Goal: Information Seeking & Learning: Learn about a topic

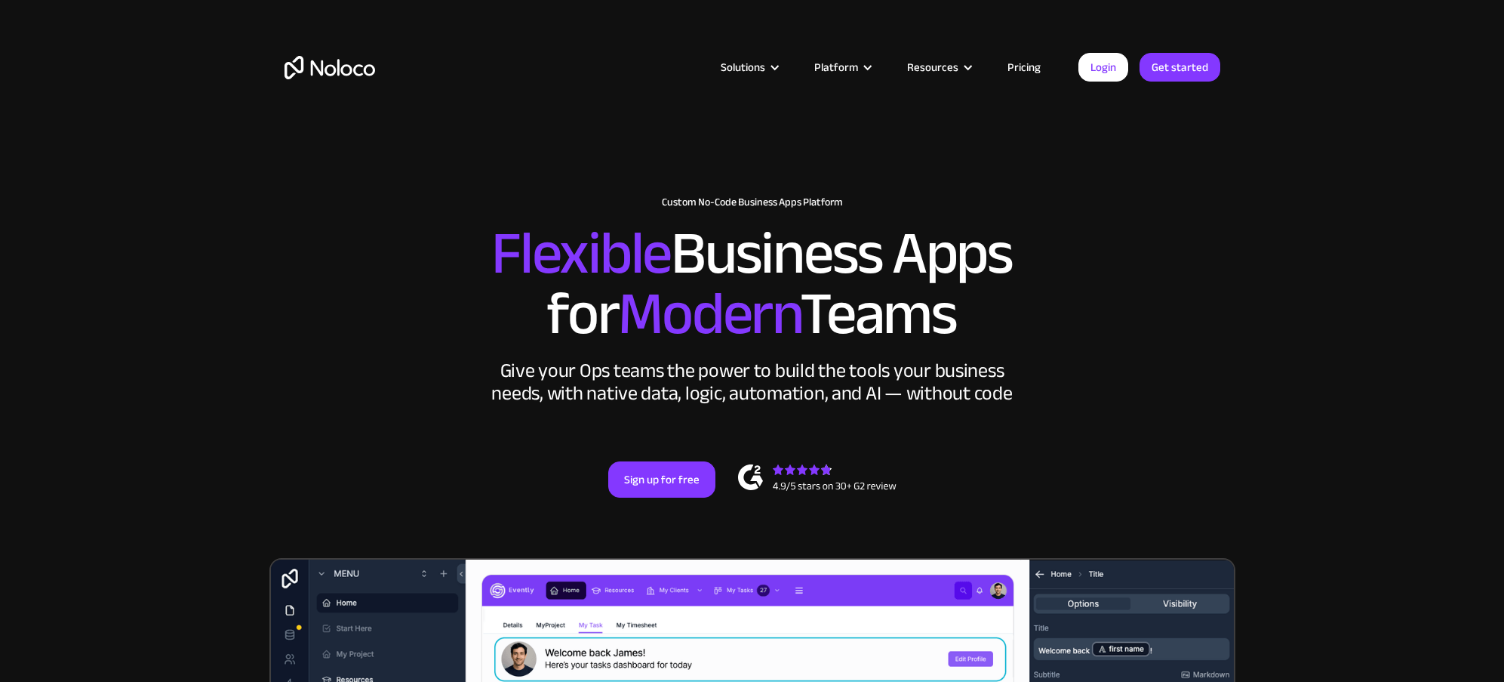
click at [1018, 63] on link "Pricing" at bounding box center [1024, 67] width 71 height 20
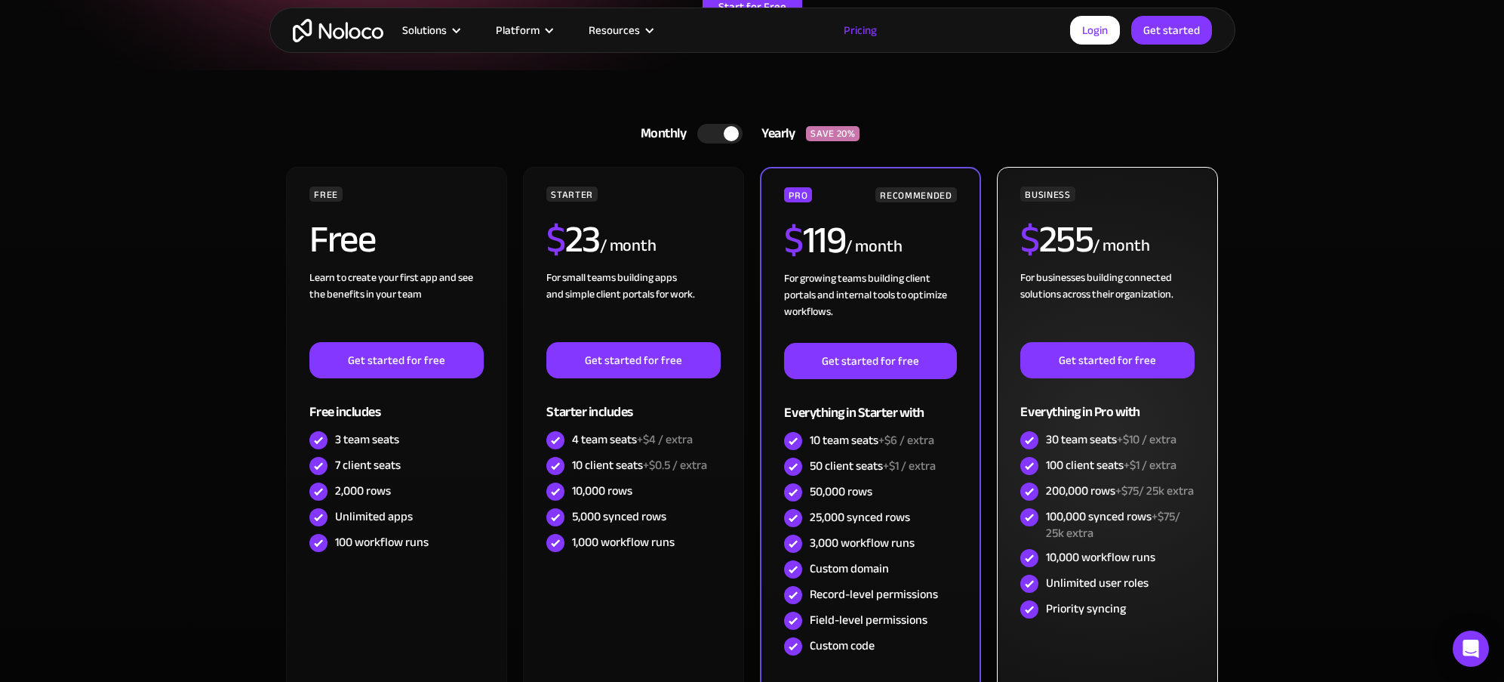
scroll to position [226, 0]
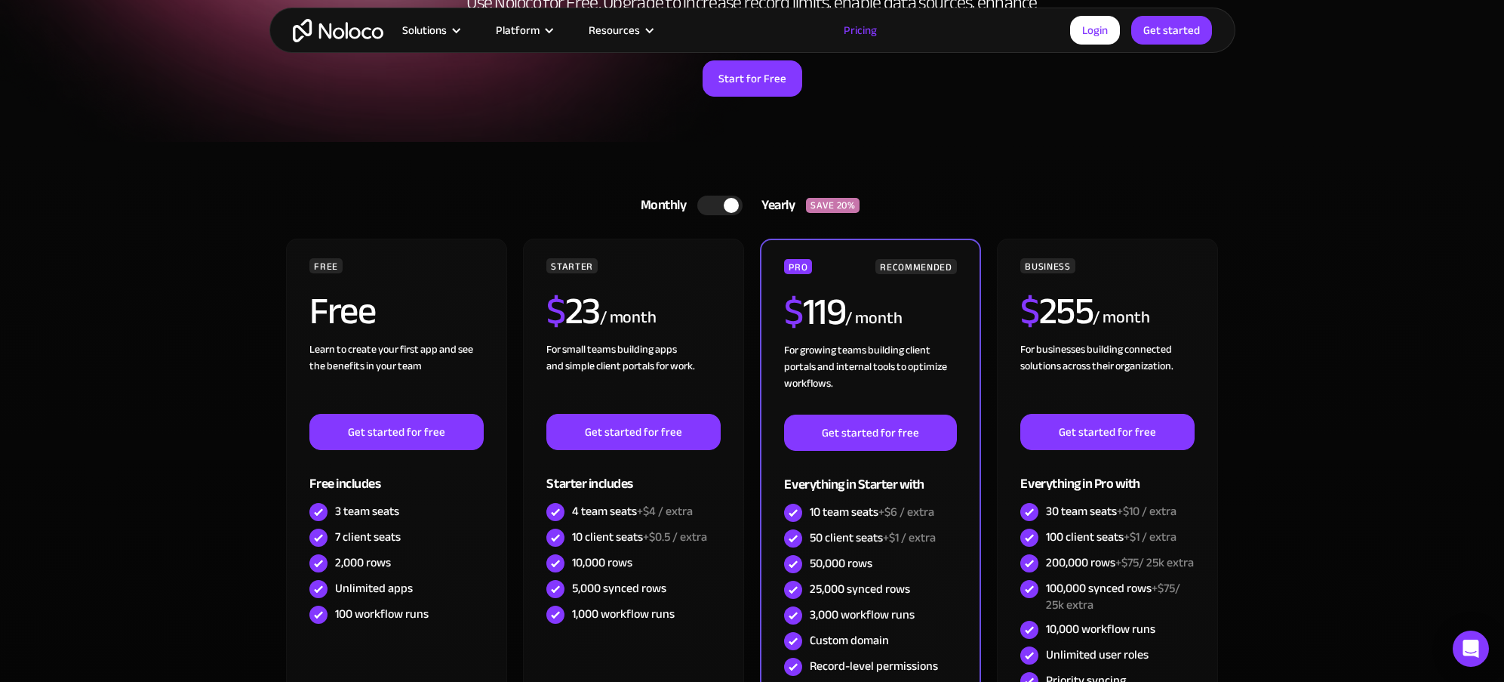
click at [713, 204] on div at bounding box center [719, 205] width 45 height 20
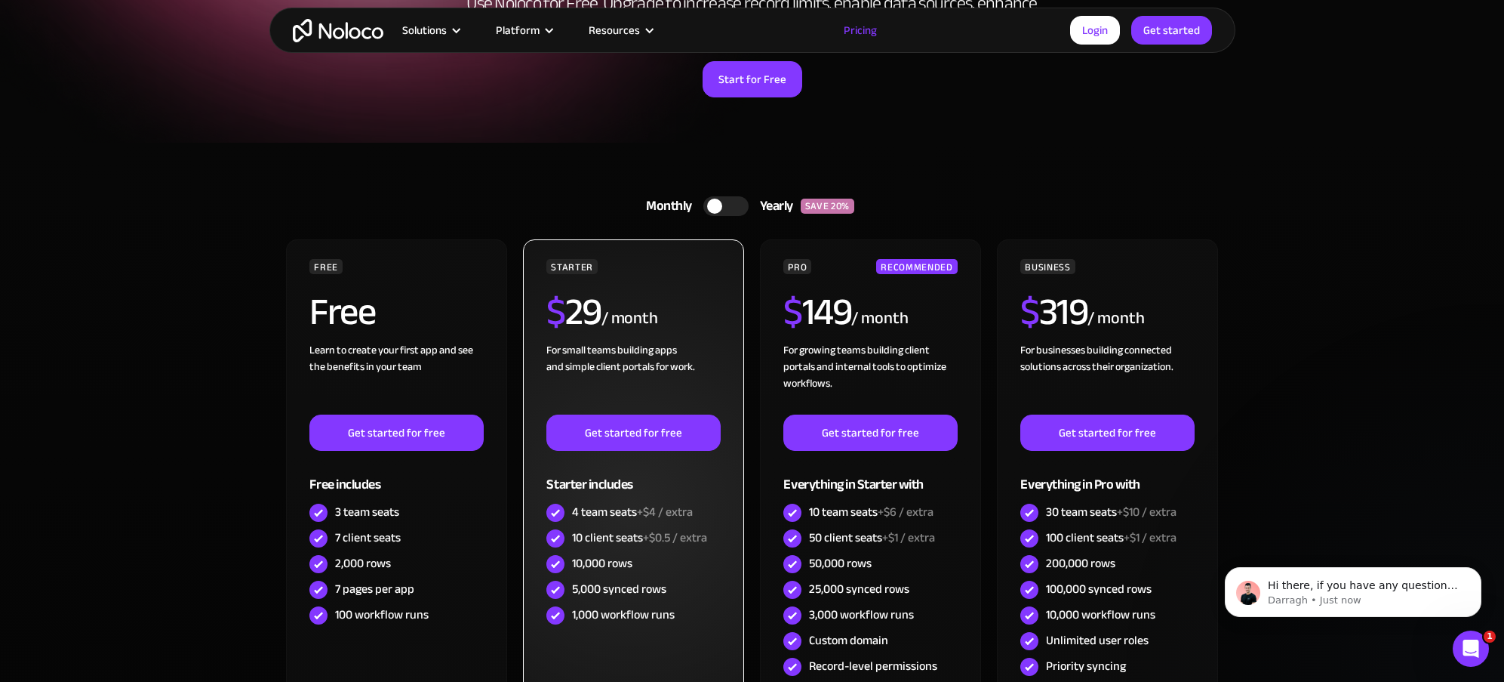
scroll to position [0, 0]
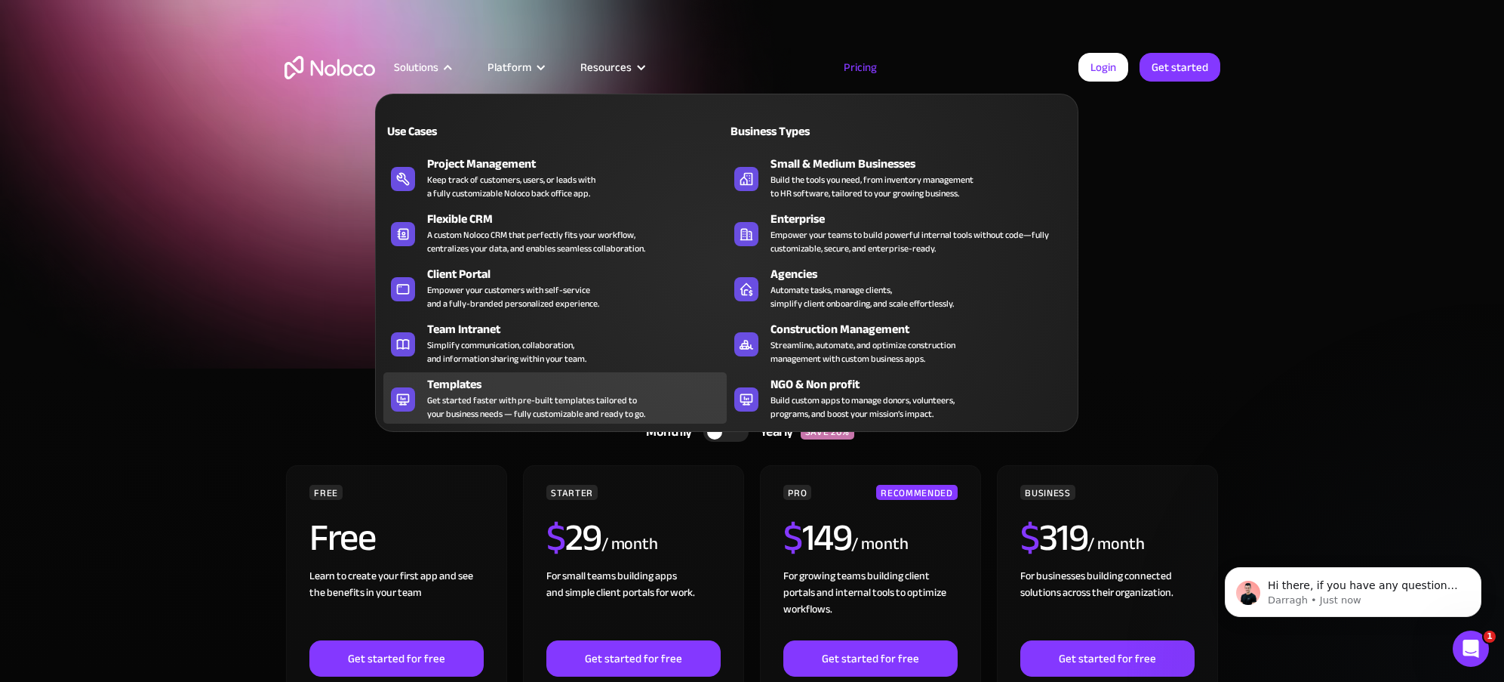
click at [462, 403] on div "Get started faster with pre-built templates tailored to your business needs — f…" at bounding box center [536, 406] width 218 height 27
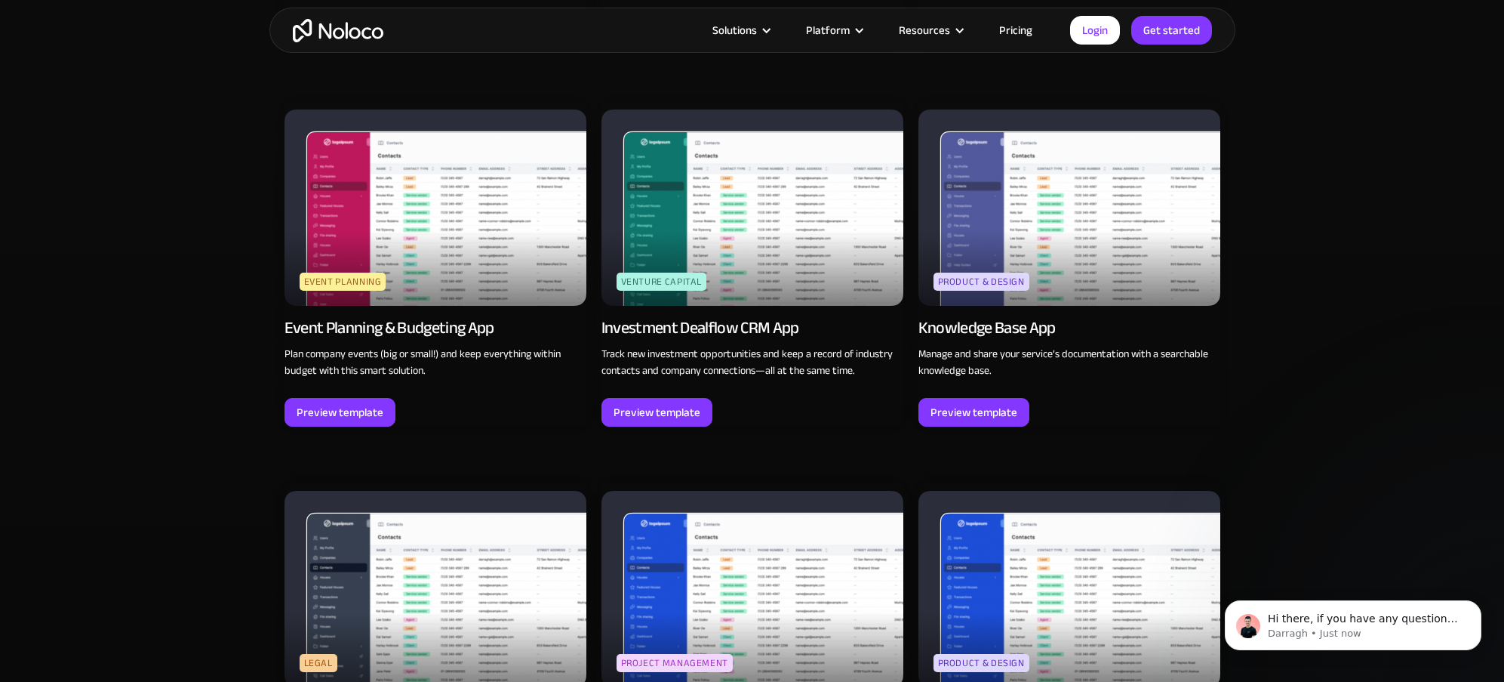
scroll to position [2383, 0]
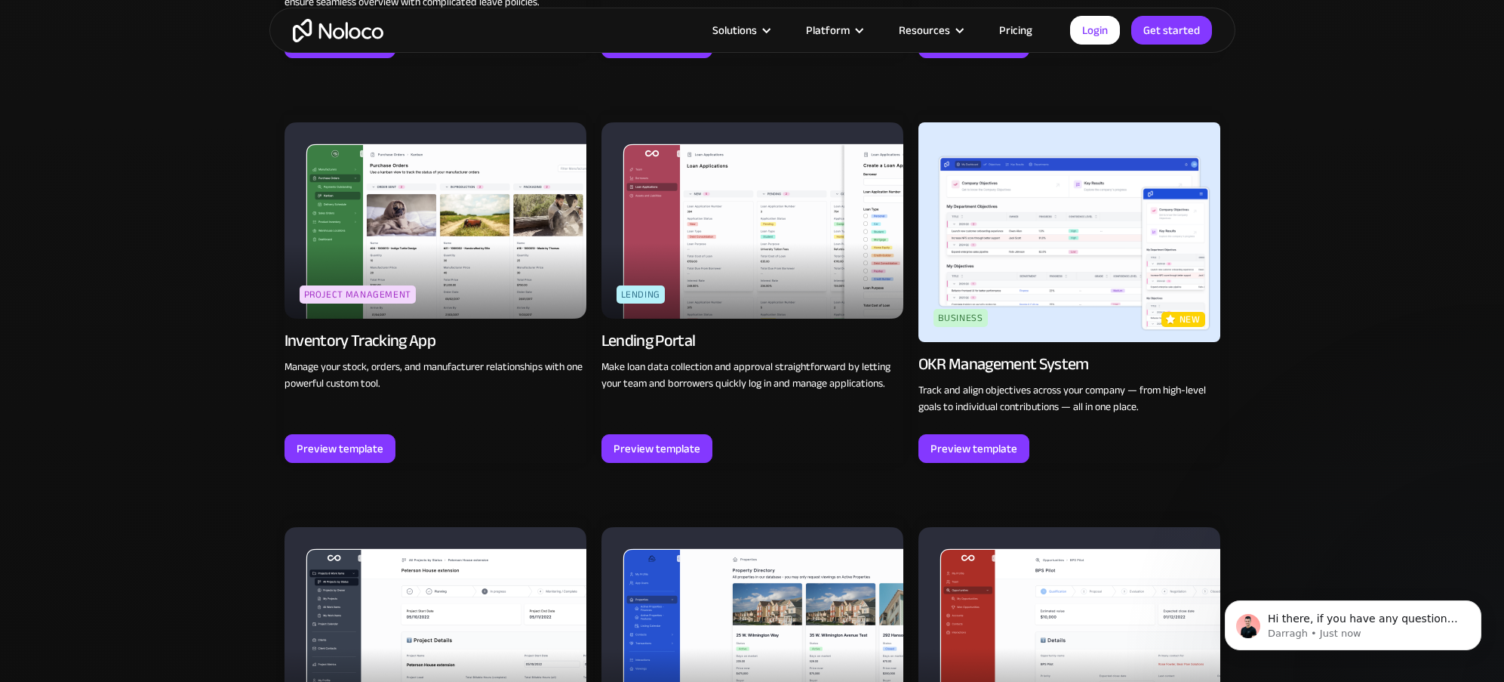
click at [442, 239] on img at bounding box center [436, 220] width 302 height 196
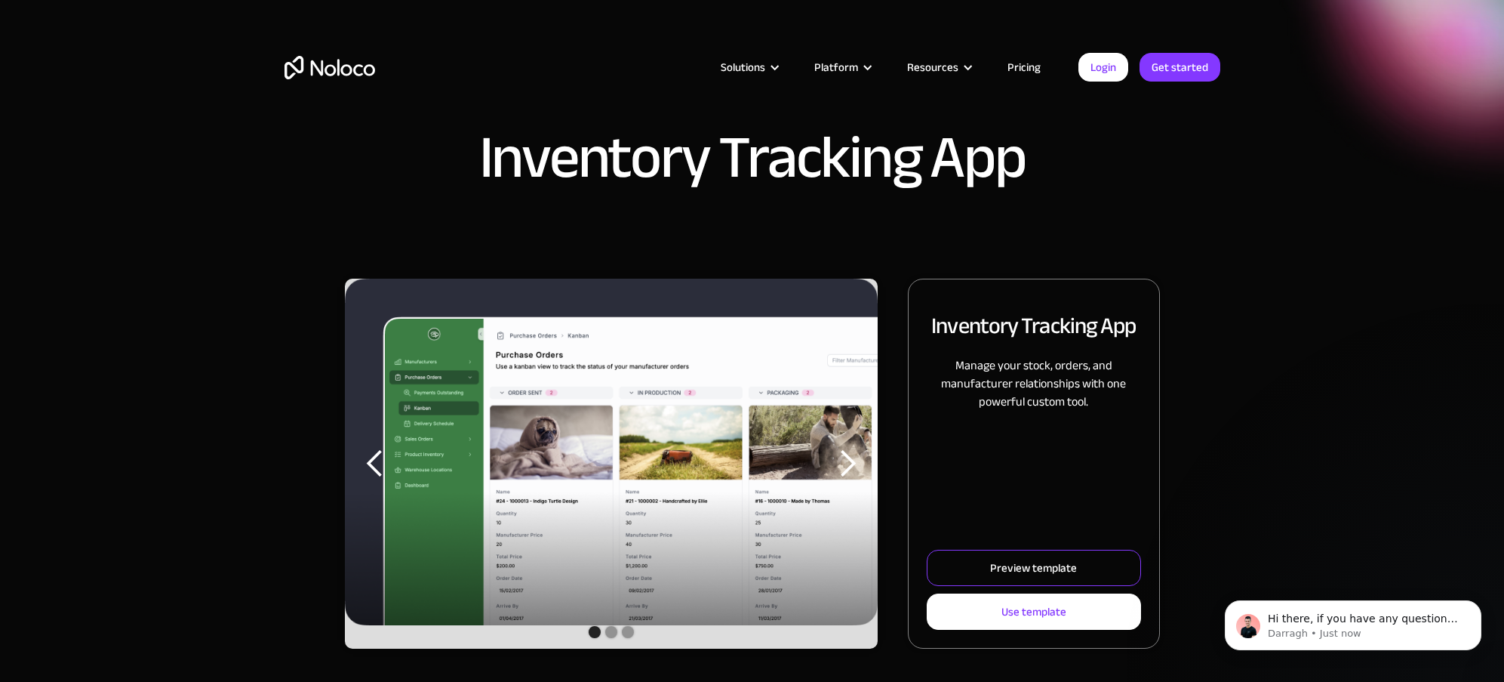
click at [1055, 571] on div "Preview template" at bounding box center [1033, 568] width 87 height 20
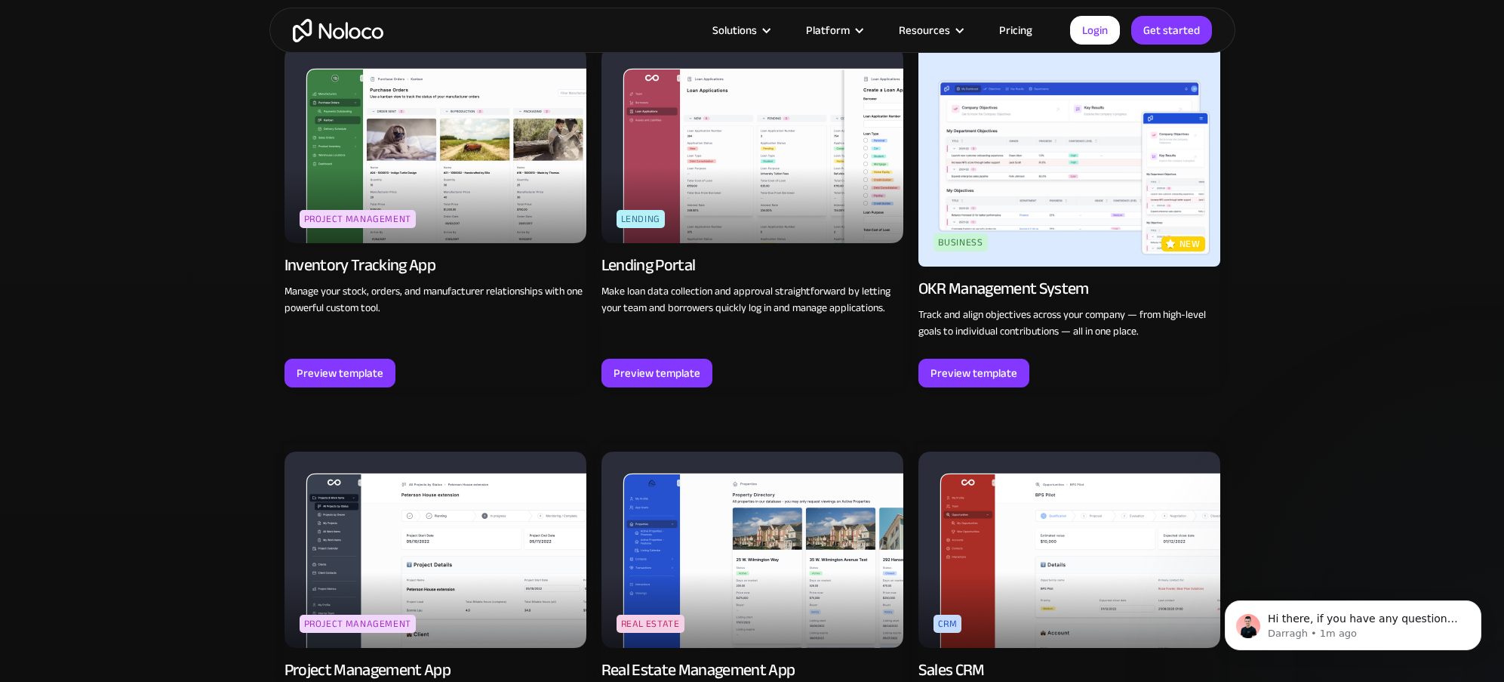
scroll to position [2383, 0]
